Goal: Task Accomplishment & Management: Manage account settings

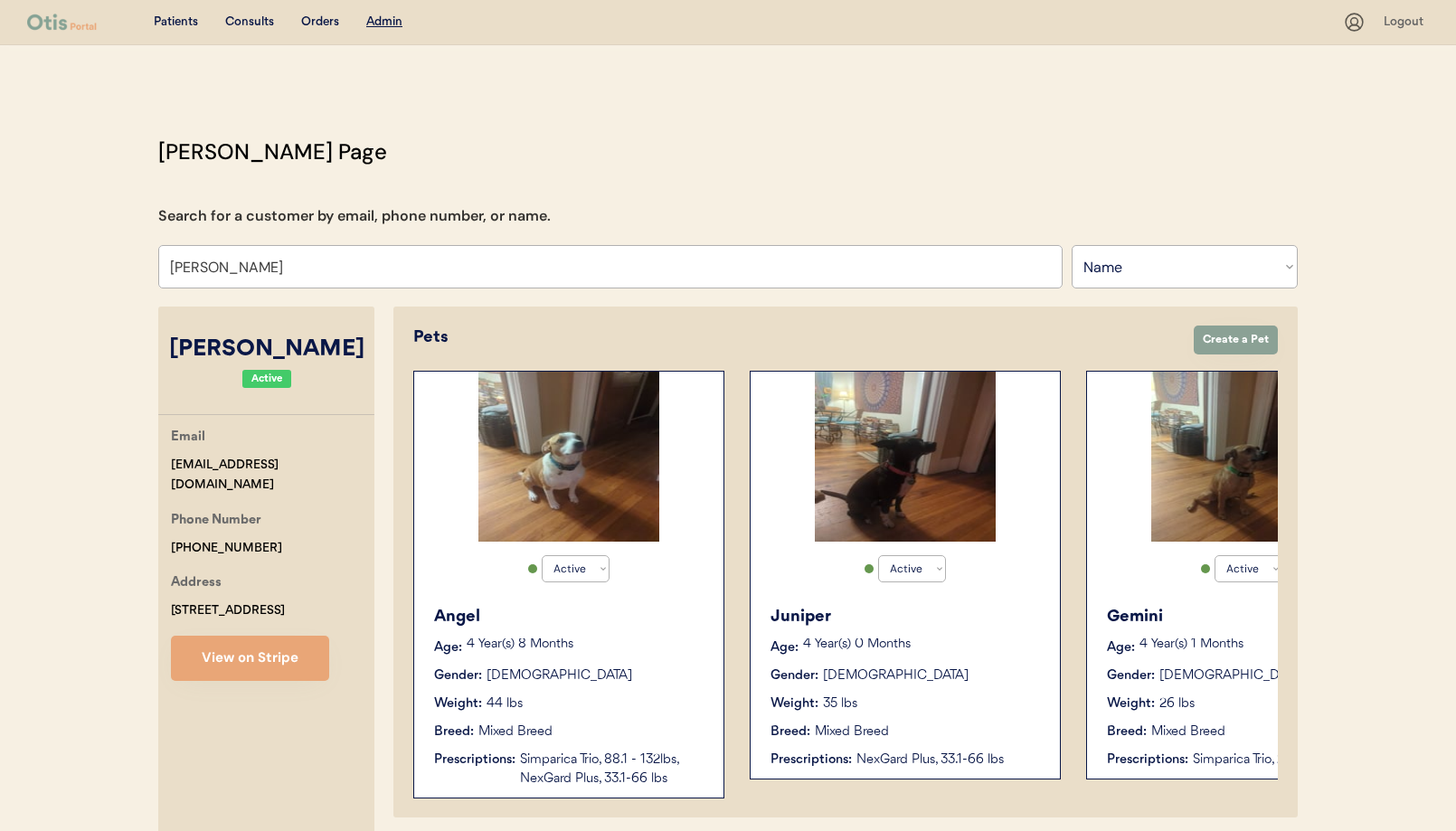
select select ""Name""
select select "true"
click at [294, 269] on input "[PERSON_NAME]" at bounding box center [610, 266] width 904 height 43
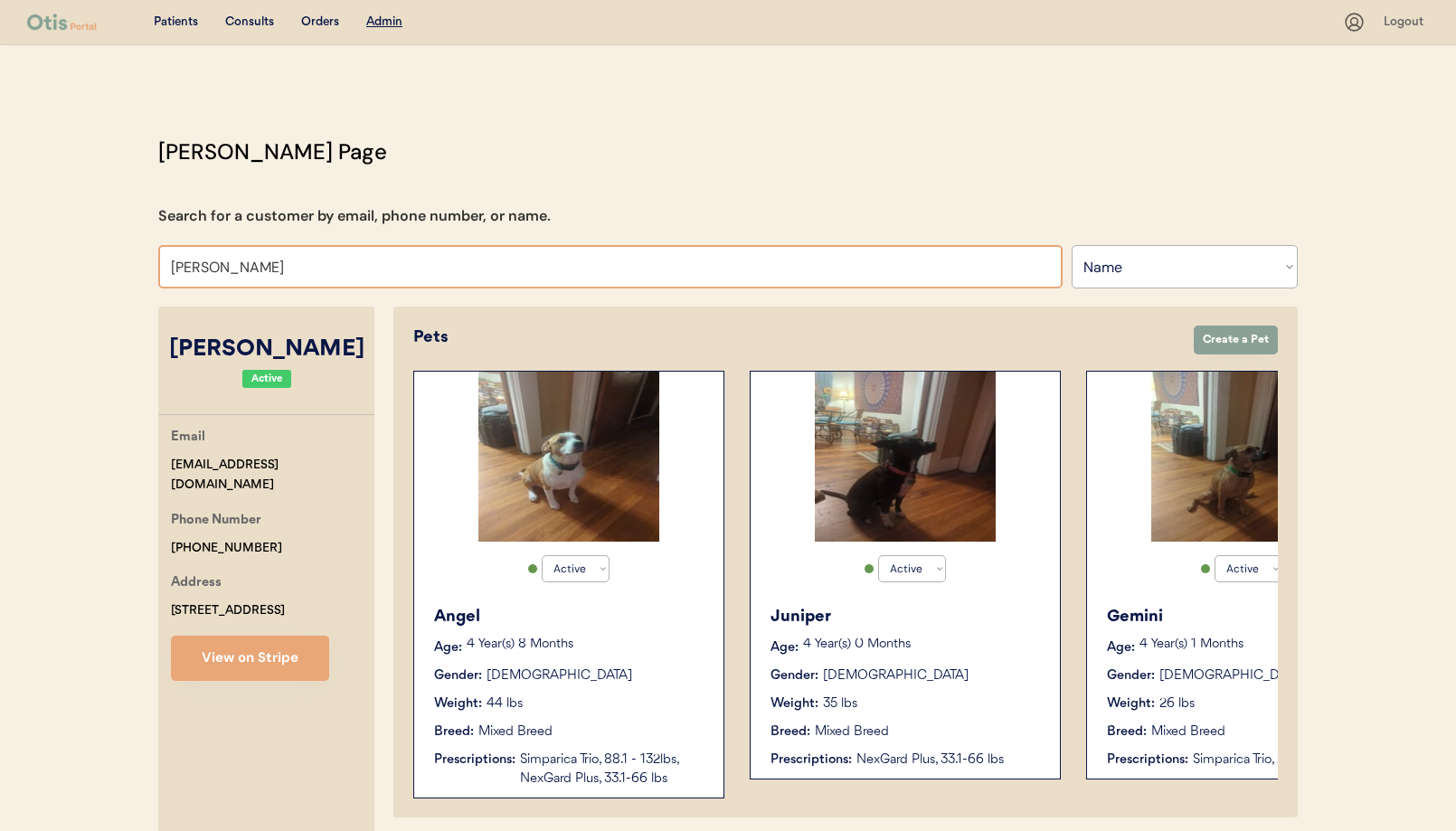
drag, startPoint x: 226, startPoint y: 265, endPoint x: 110, endPoint y: 258, distance: 116.0
paste input "[PERSON_NAME]"
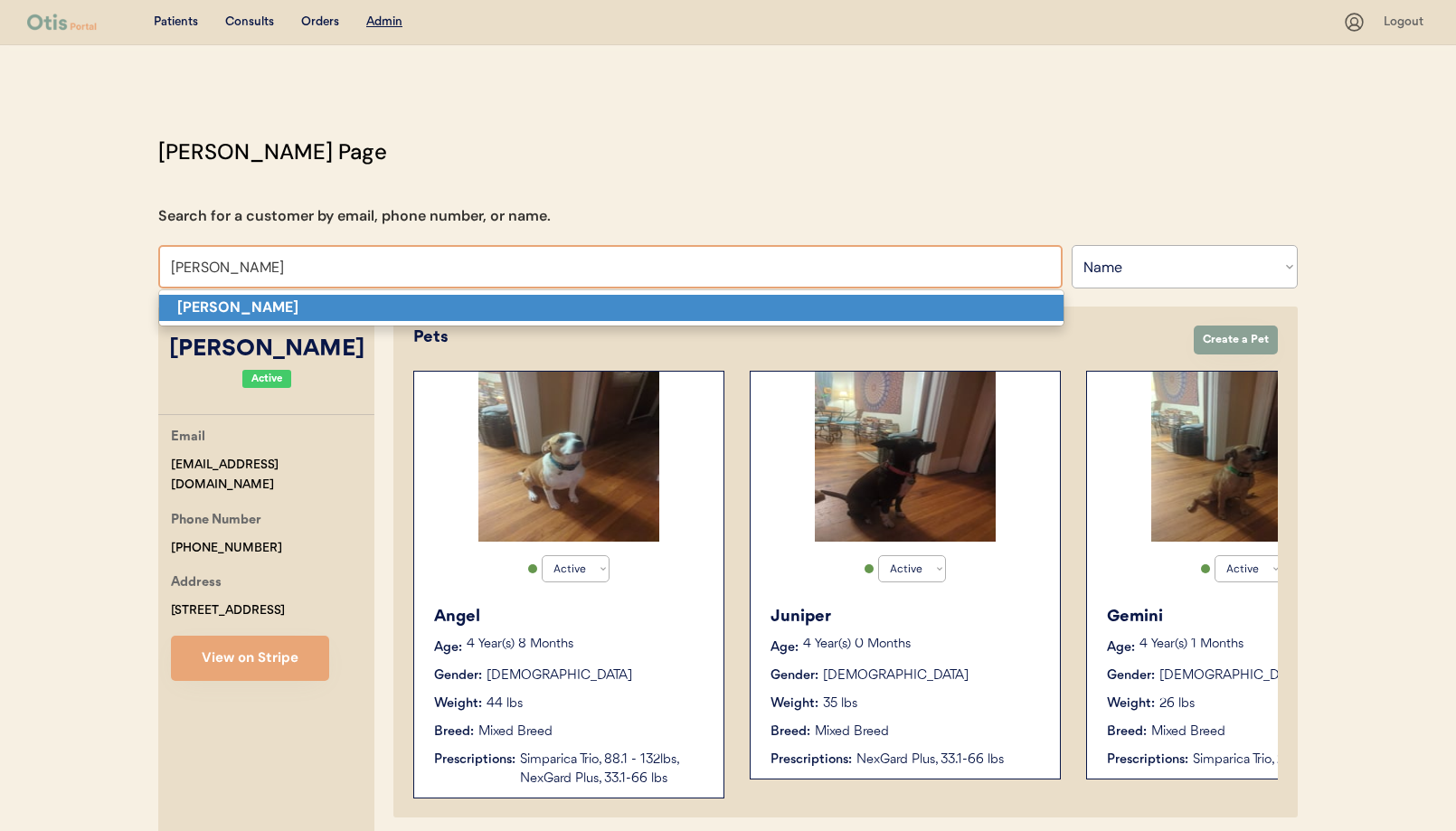
click at [358, 309] on p "[PERSON_NAME]" at bounding box center [611, 308] width 904 height 26
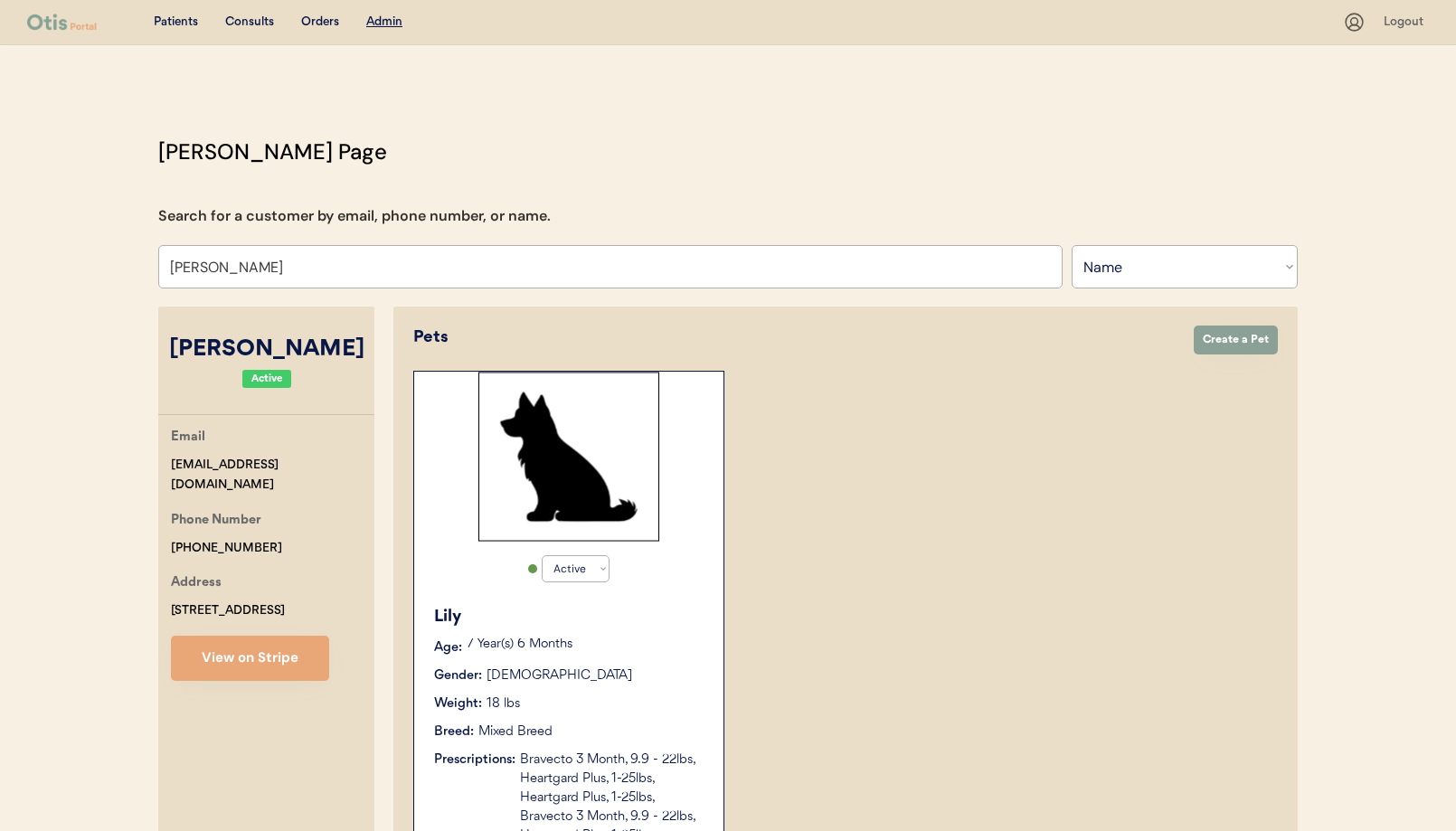
type input "[PERSON_NAME]"
click at [269, 658] on button "View on Stripe" at bounding box center [250, 658] width 158 height 45
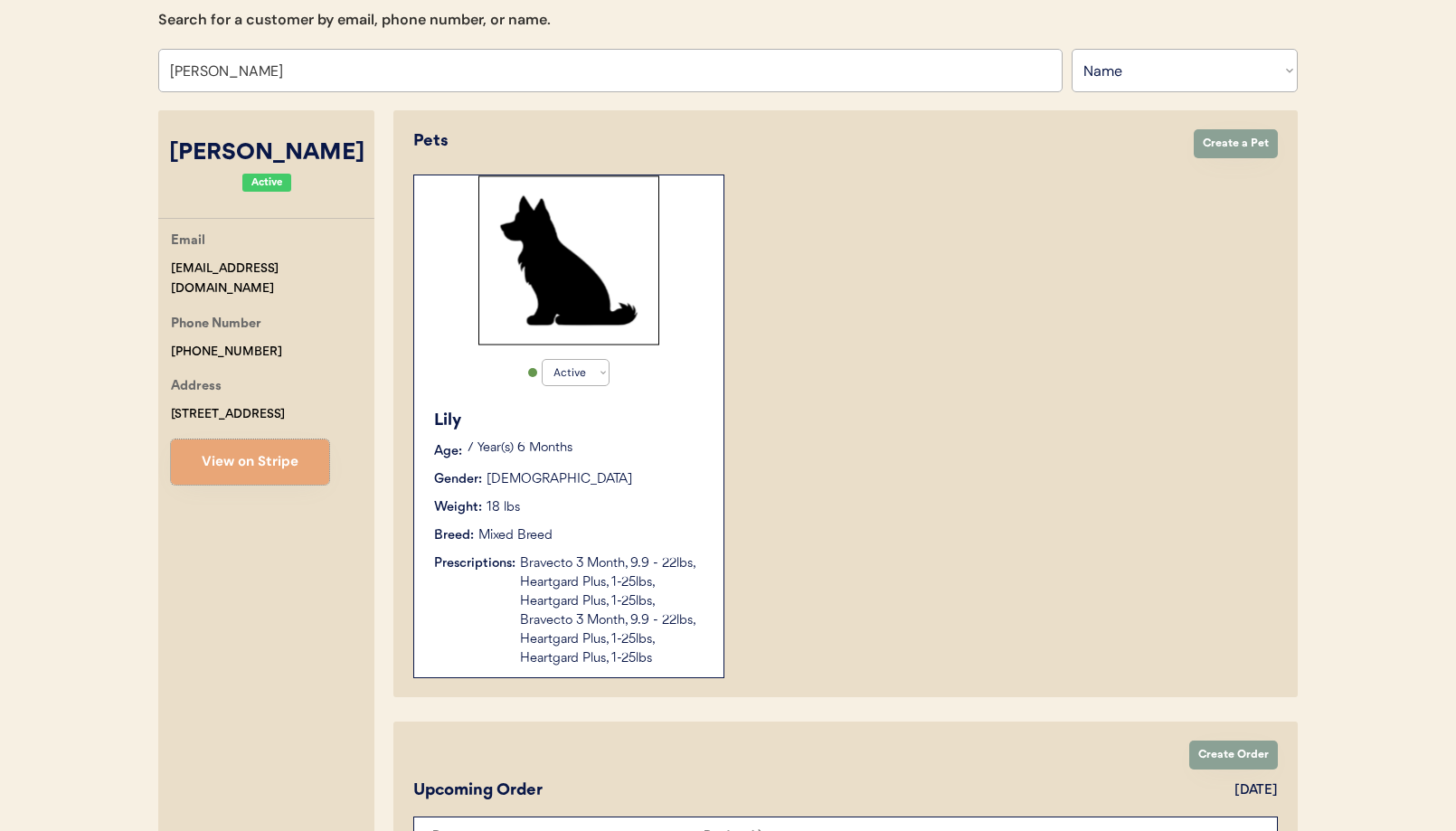
scroll to position [223, 0]
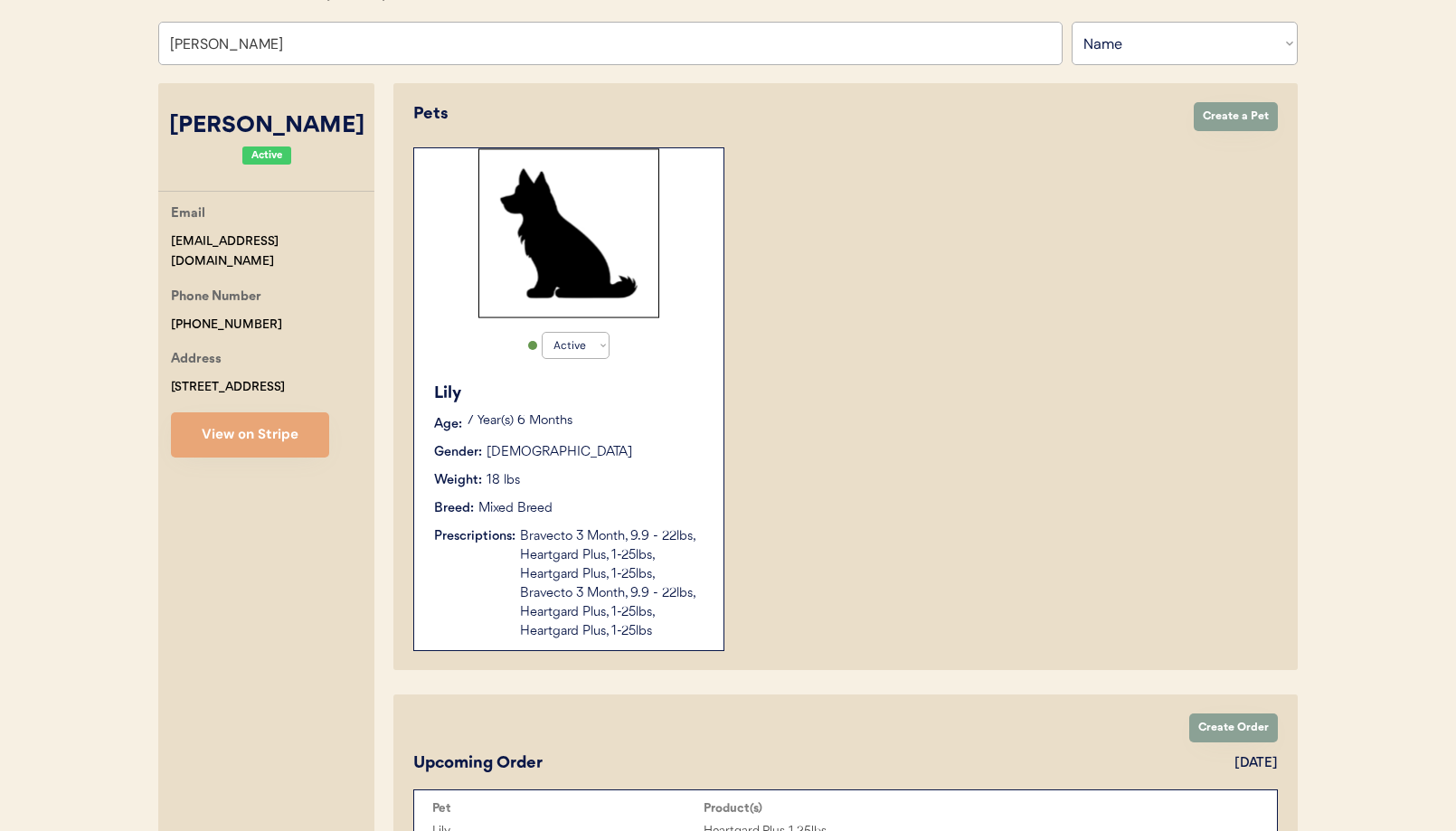
click at [650, 533] on div "Bravecto 3 Month, 9.9 - 22lbs, Heartgard Plus, 1-25lbs, Heartgard Plus, 1-25lbs…" at bounding box center [612, 584] width 185 height 114
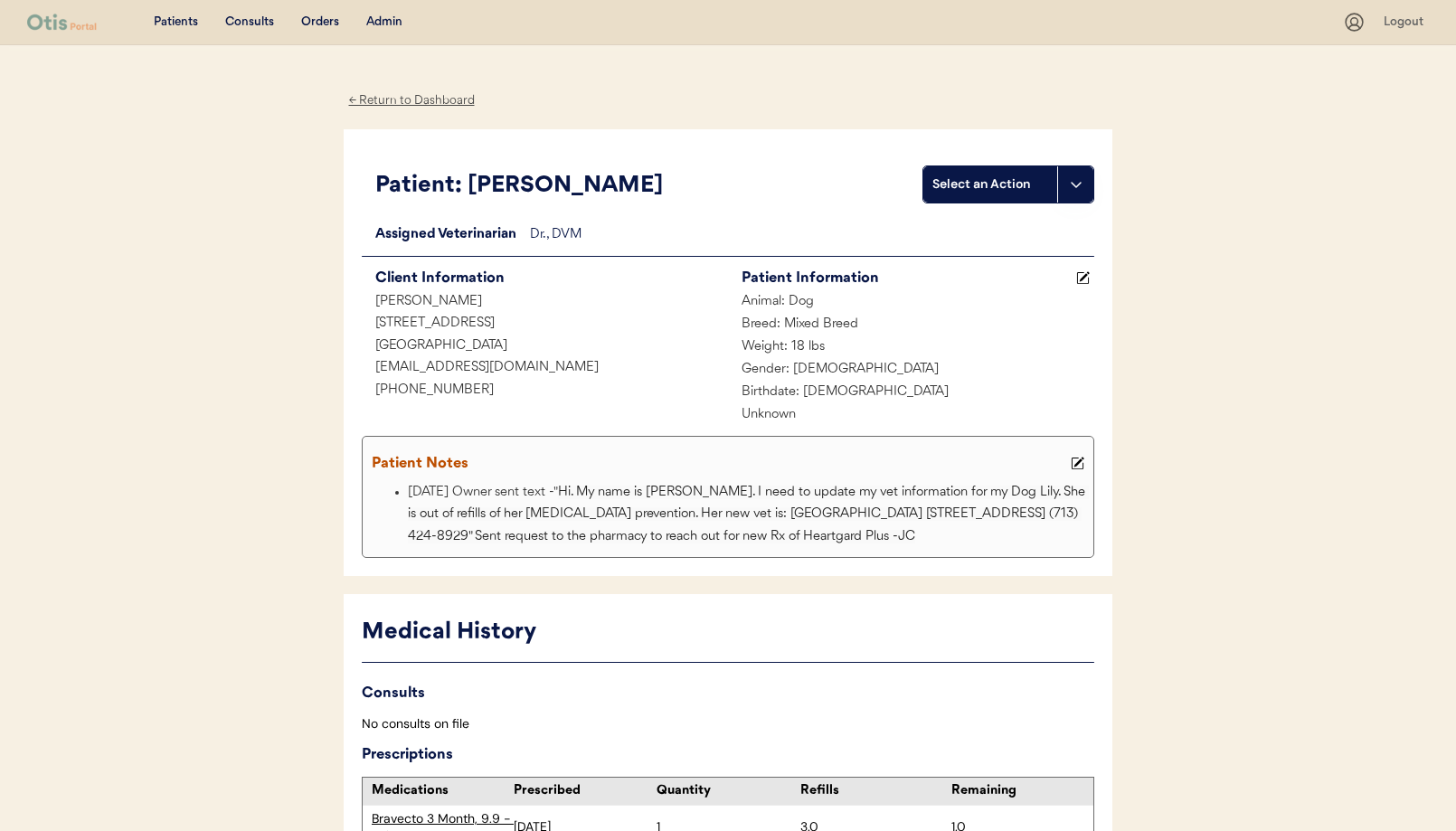
click at [399, 95] on div "← Return to Dashboard" at bounding box center [412, 100] width 136 height 21
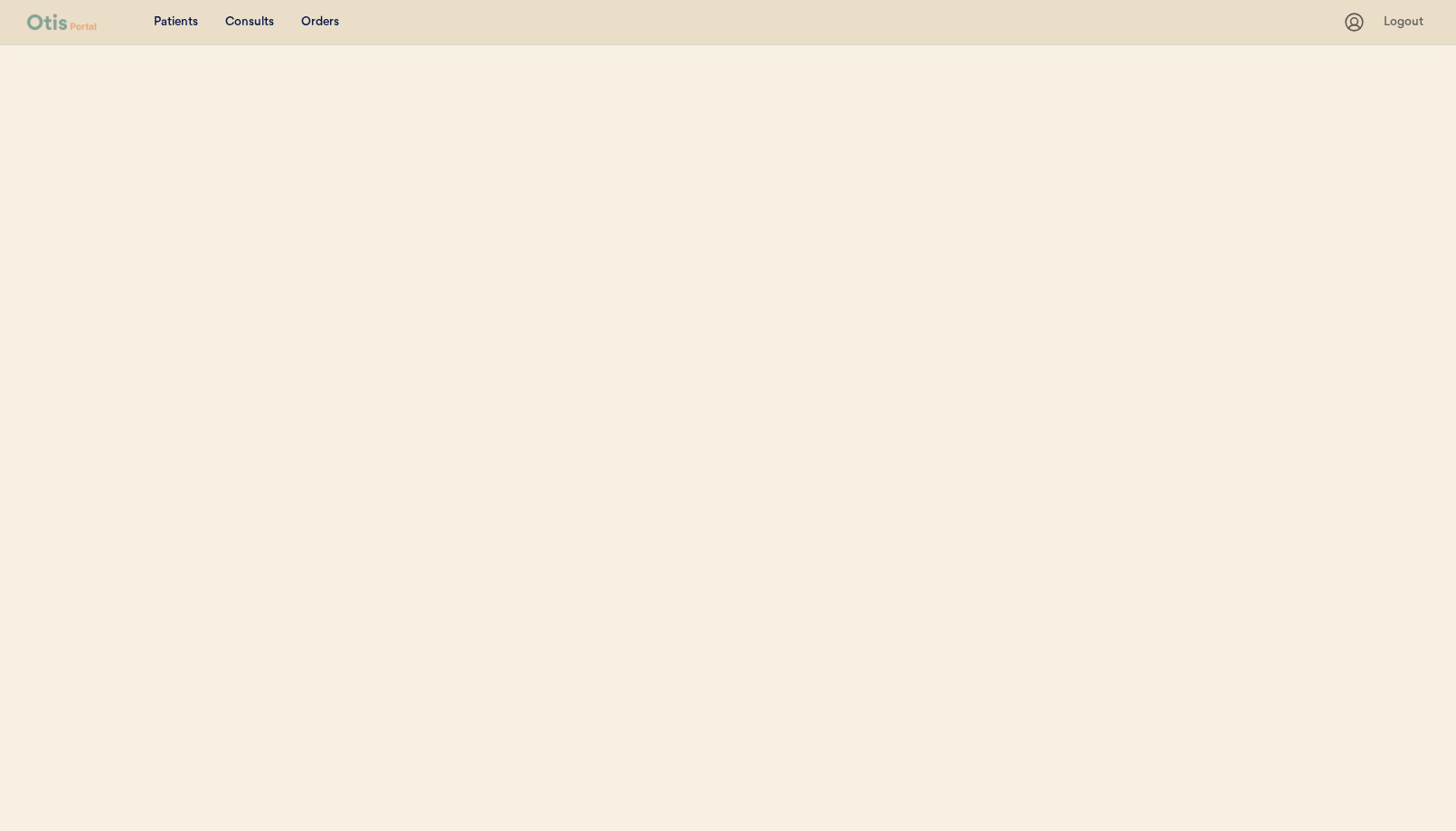
select select ""Name""
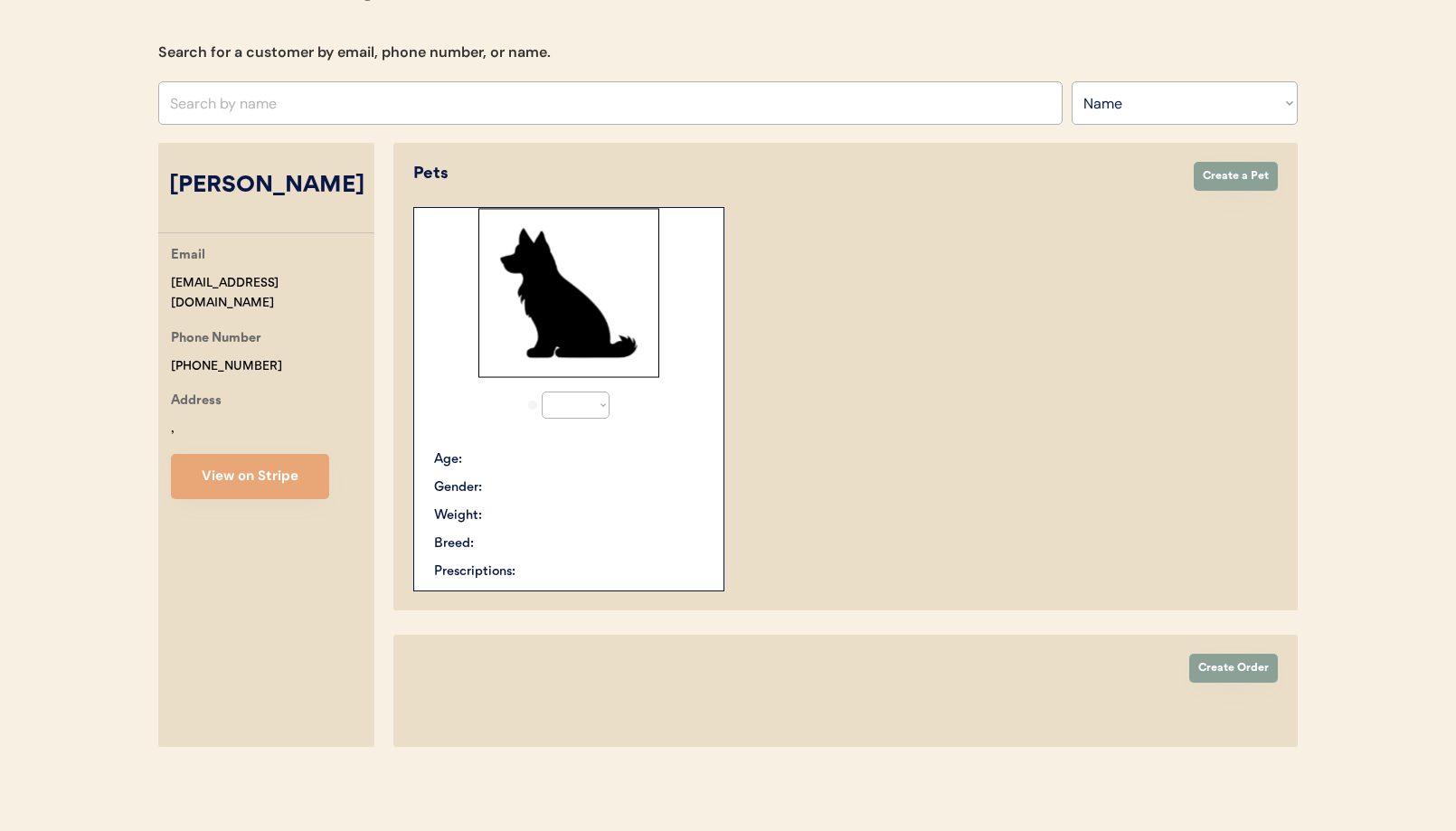
select select "true"
